Goal: Book appointment/travel/reservation

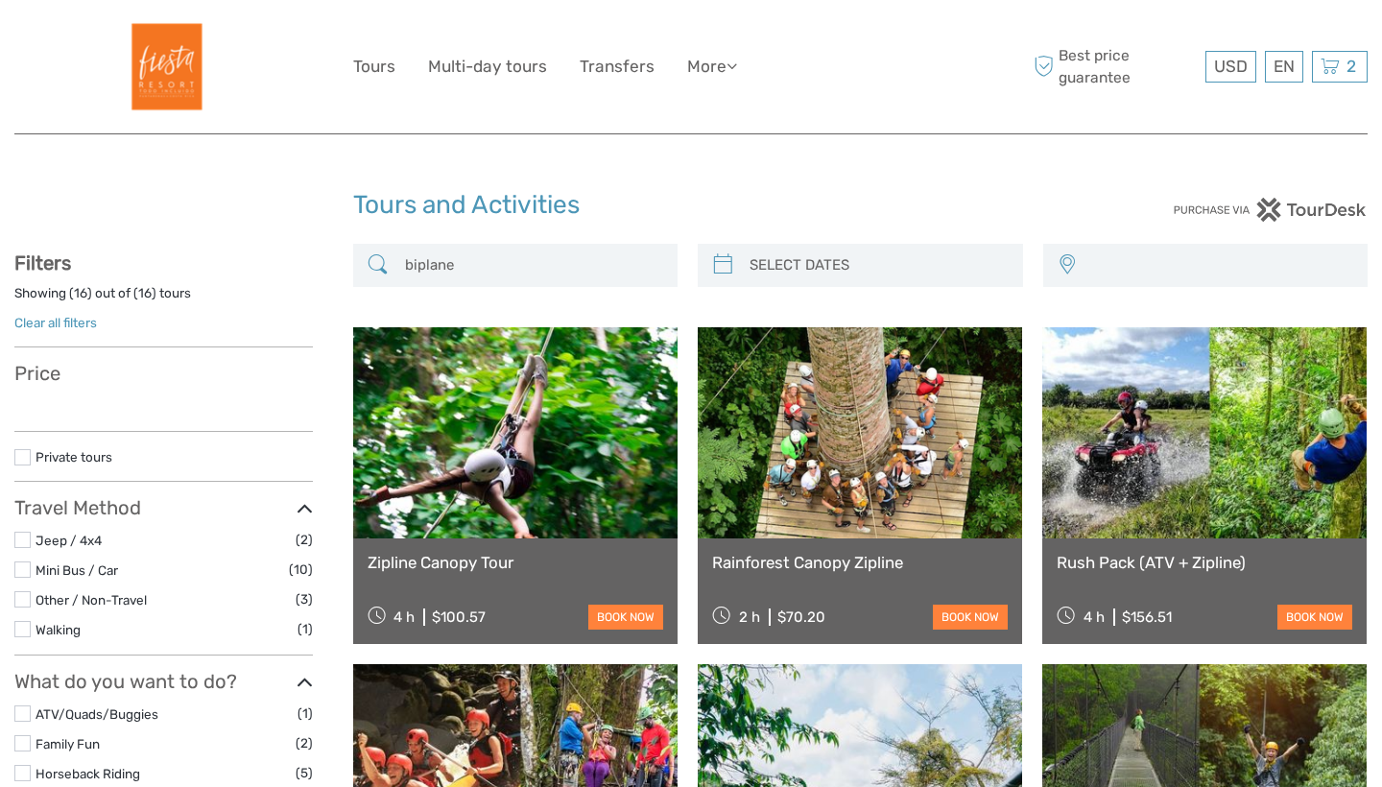
select select
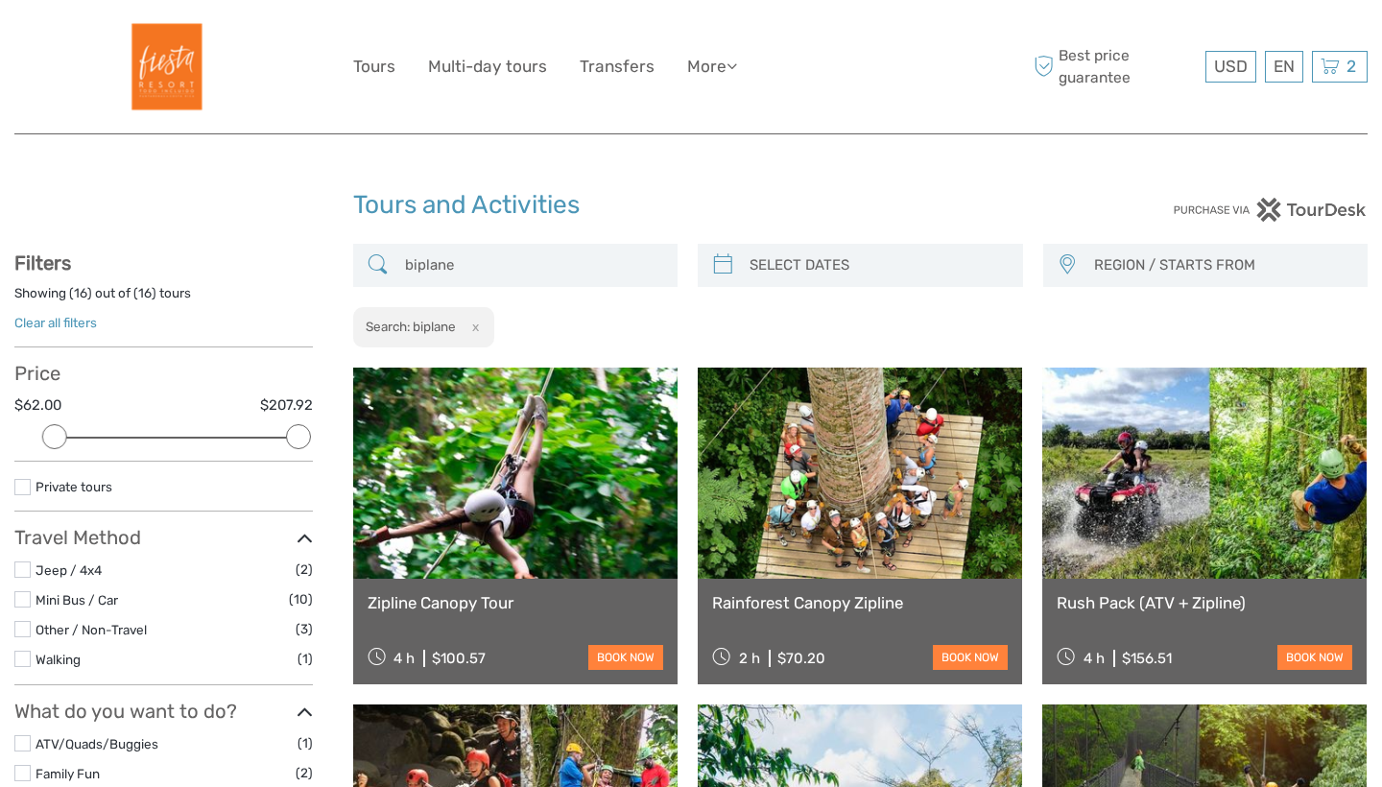
click at [168, 54] on img at bounding box center [163, 66] width 105 height 105
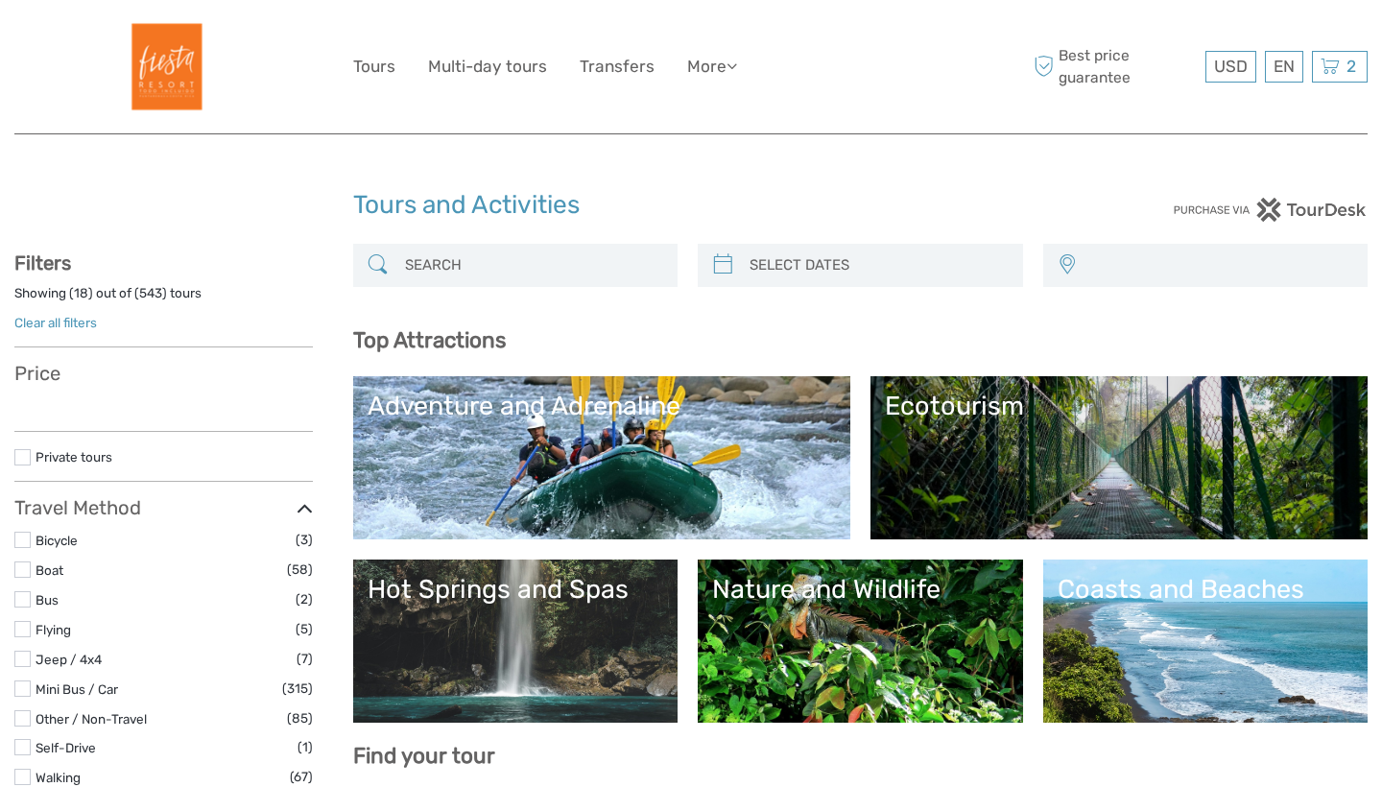
select select
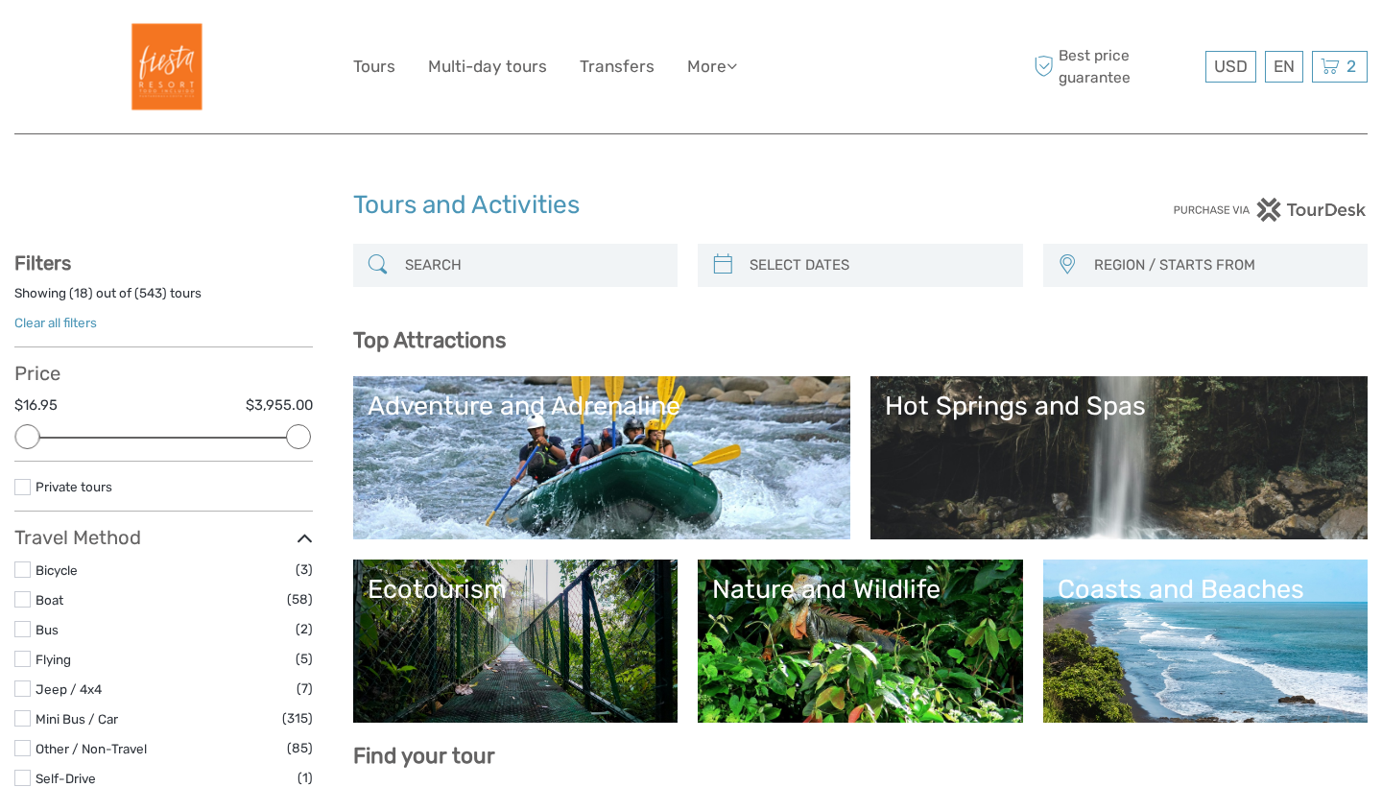
select select
